Goal: Task Accomplishment & Management: Manage account settings

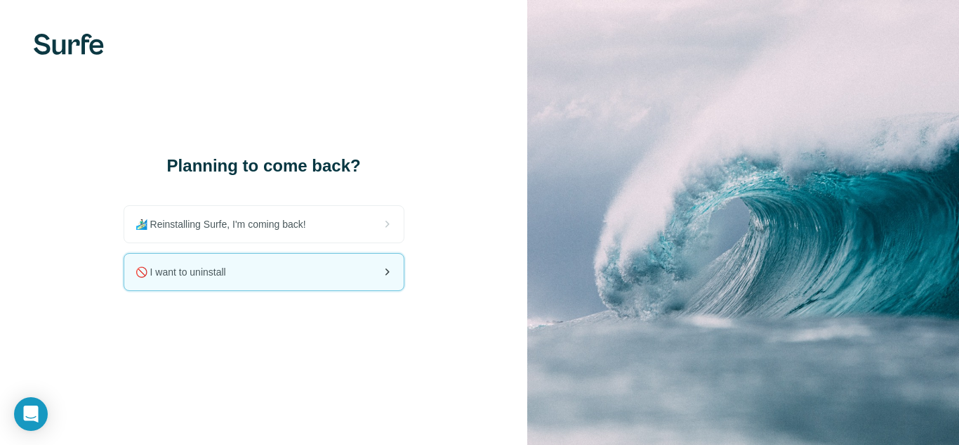
click at [203, 266] on span "🚫 I want to uninstall" at bounding box center [187, 272] width 102 height 14
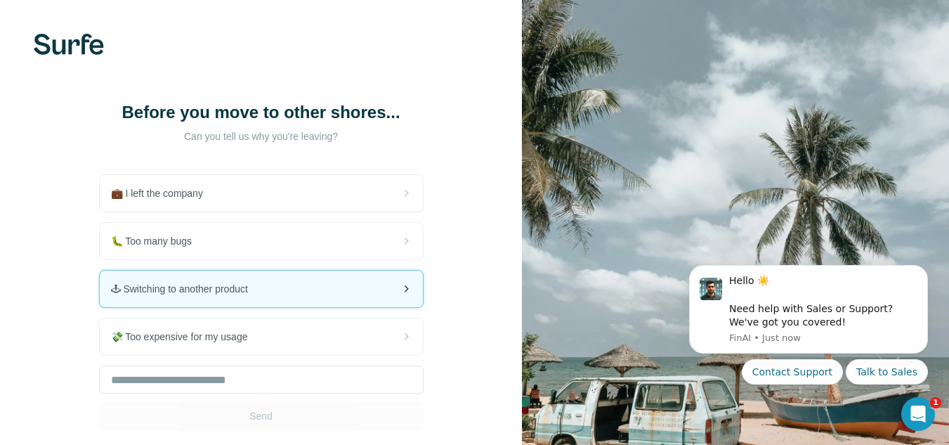
click at [146, 290] on span "🕹 Switching to another product" at bounding box center [185, 289] width 148 height 14
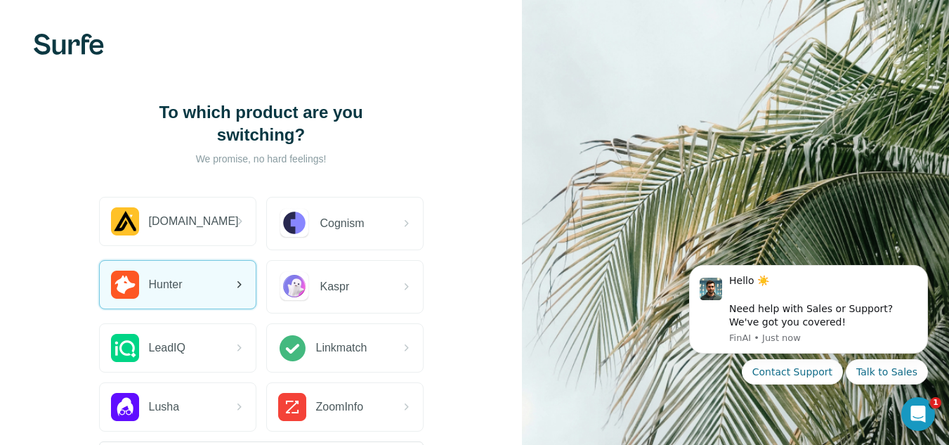
click at [188, 270] on div "Hunter" at bounding box center [178, 285] width 156 height 48
